Goal: Find specific page/section: Find specific page/section

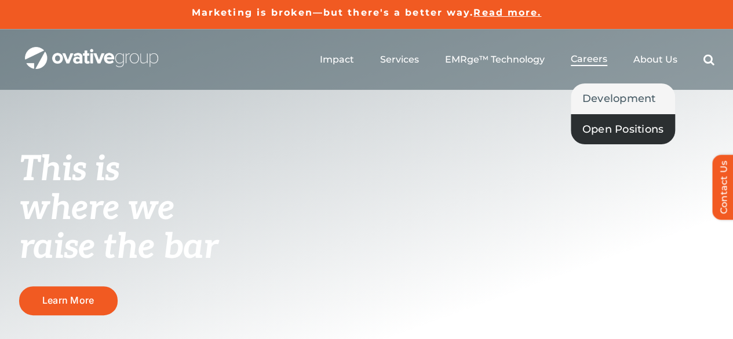
click at [607, 132] on span "Open Positions" at bounding box center [623, 129] width 82 height 16
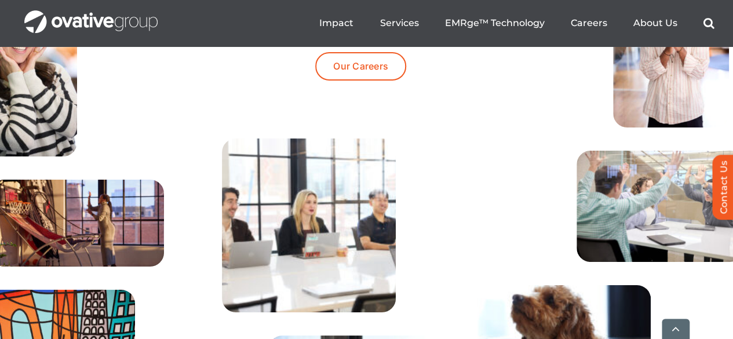
scroll to position [4398, 0]
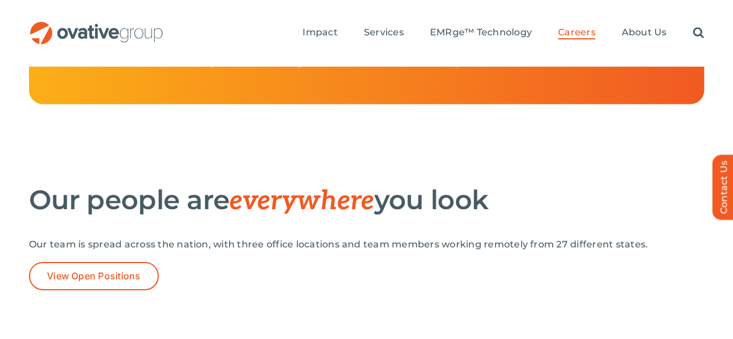
scroll to position [1689, 0]
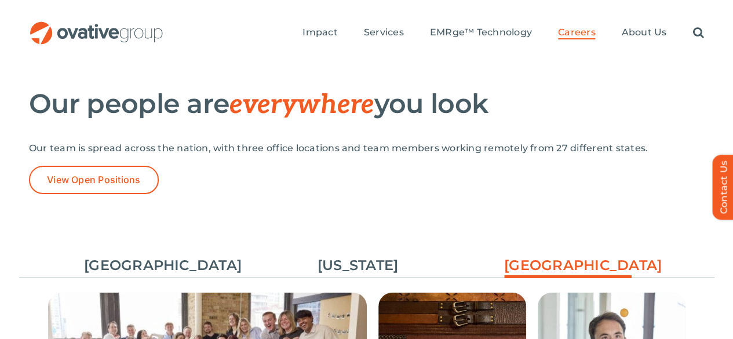
scroll to position [1805, 0]
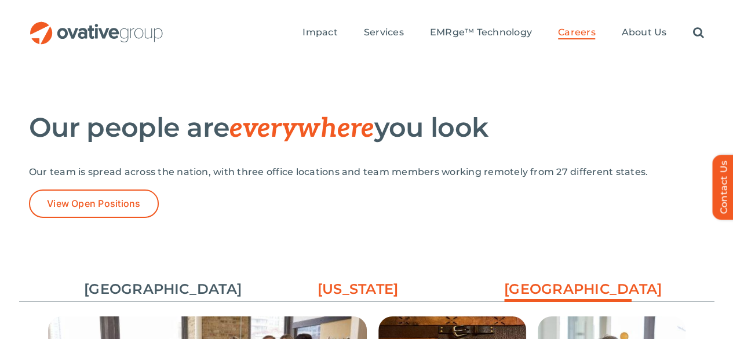
click at [356, 279] on link "[US_STATE]" at bounding box center [357, 289] width 127 height 20
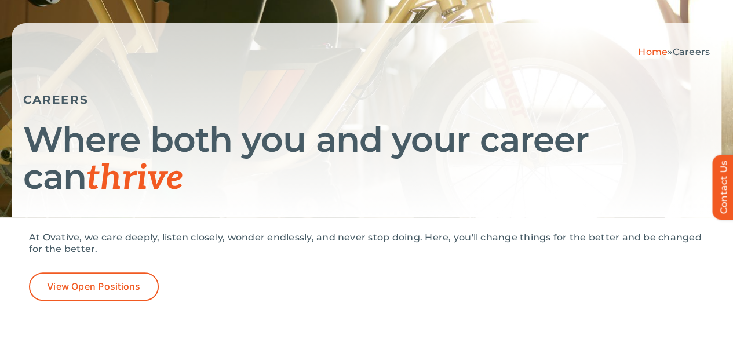
scroll to position [0, 0]
